Goal: Task Accomplishment & Management: Manage account settings

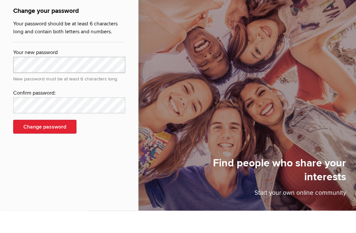
scroll to position [21, 0]
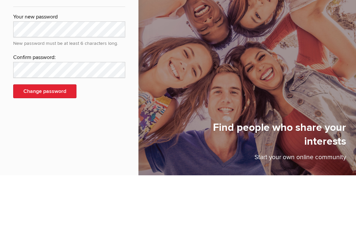
click at [58, 142] on button "Change password" at bounding box center [44, 149] width 63 height 14
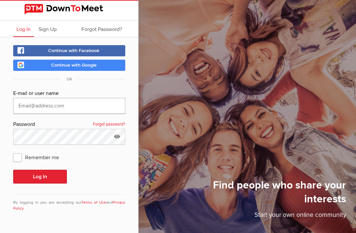
click at [76, 98] on input "text" at bounding box center [69, 106] width 112 height 16
click at [40, 170] on button "Log In" at bounding box center [40, 177] width 54 height 14
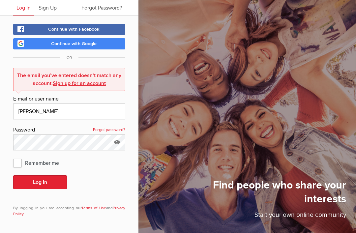
click at [66, 114] on input "[PERSON_NAME]" at bounding box center [69, 111] width 112 height 16
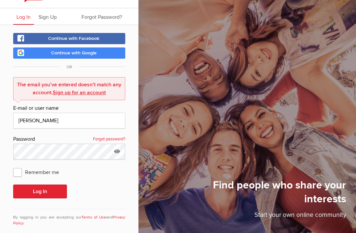
scroll to position [6, 0]
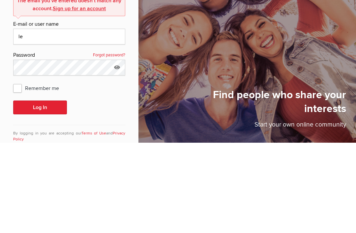
type input "l"
type input "[PERSON_NAME][EMAIL_ADDRESS][DOMAIN_NAME]"
click at [121, 150] on icon at bounding box center [117, 157] width 10 height 15
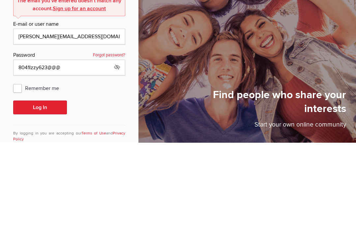
scroll to position [21, 0]
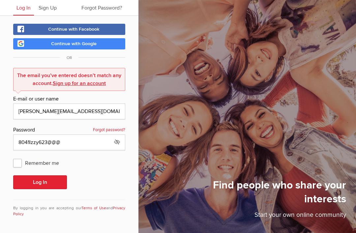
click at [52, 184] on button "Log In" at bounding box center [40, 182] width 54 height 14
